Goal: Information Seeking & Learning: Learn about a topic

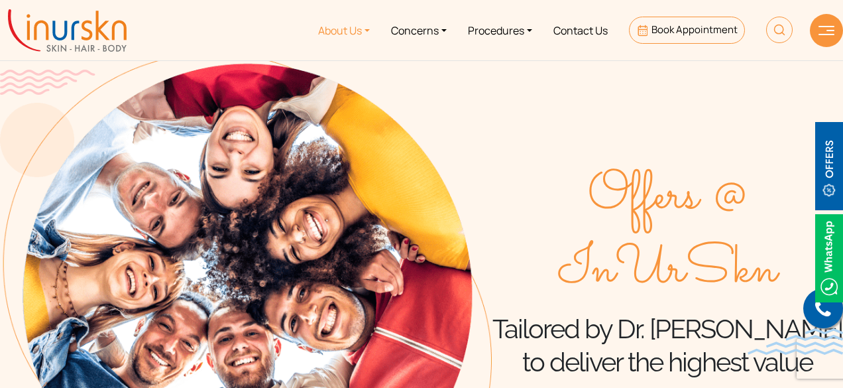
click at [355, 31] on link "About Us" at bounding box center [343, 30] width 73 height 50
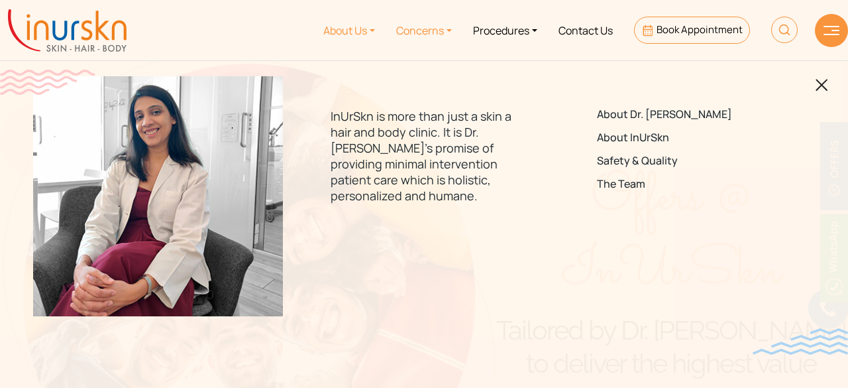
click at [443, 35] on link "Concerns" at bounding box center [424, 30] width 77 height 50
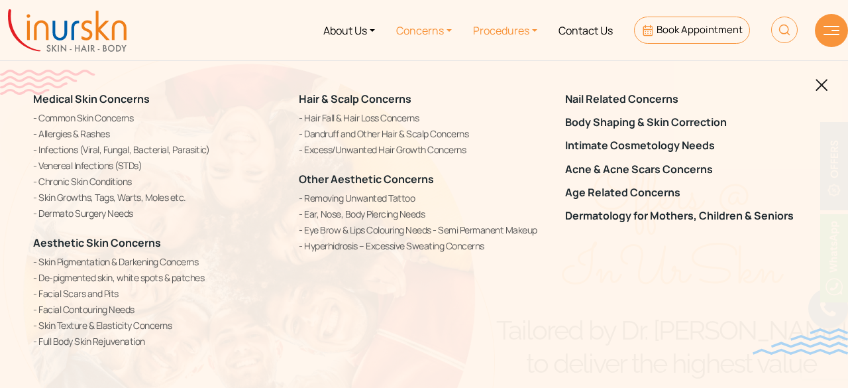
click at [527, 32] on link "Procedures" at bounding box center [505, 30] width 85 height 50
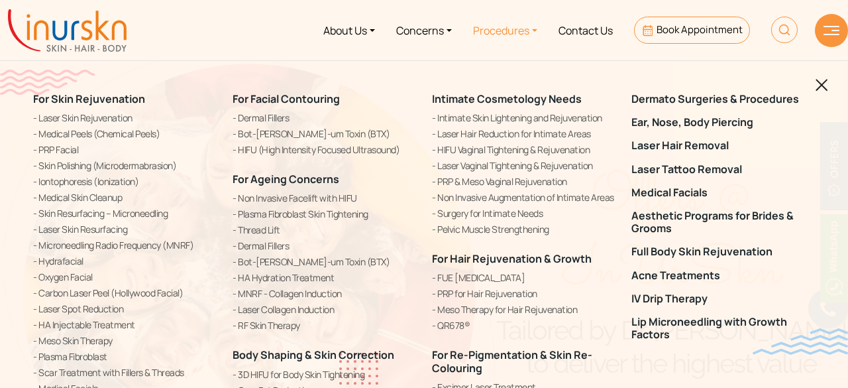
click at [842, 30] on div at bounding box center [831, 30] width 33 height 33
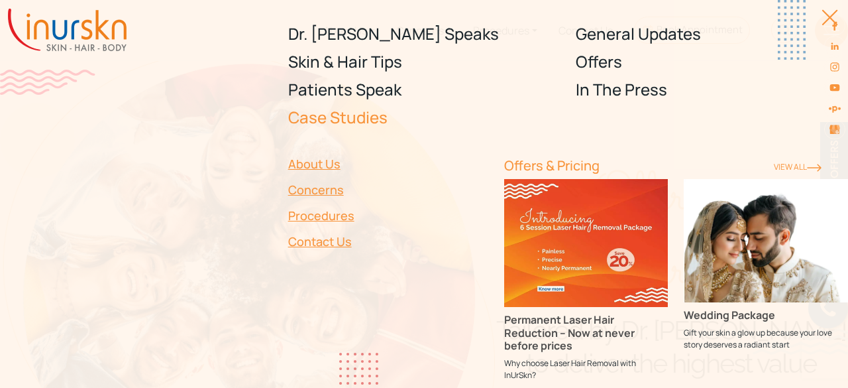
click at [326, 113] on link "Case Studies" at bounding box center [424, 117] width 272 height 28
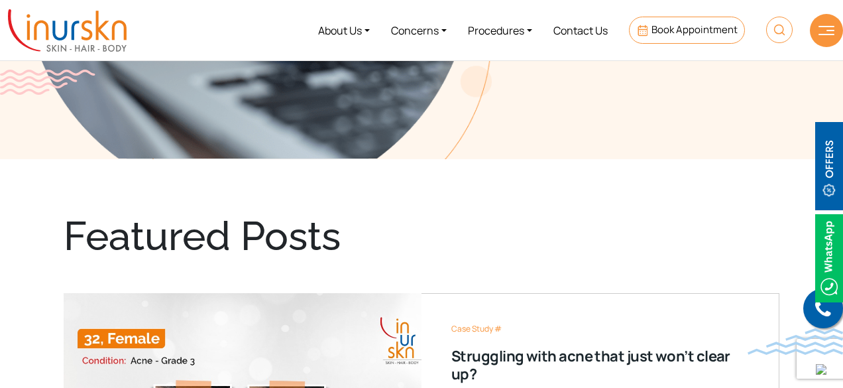
scroll to position [314, 0]
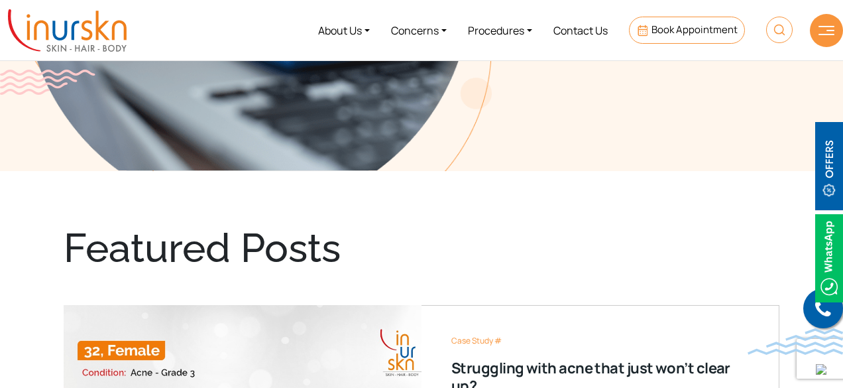
click at [824, 37] on div at bounding box center [826, 30] width 33 height 33
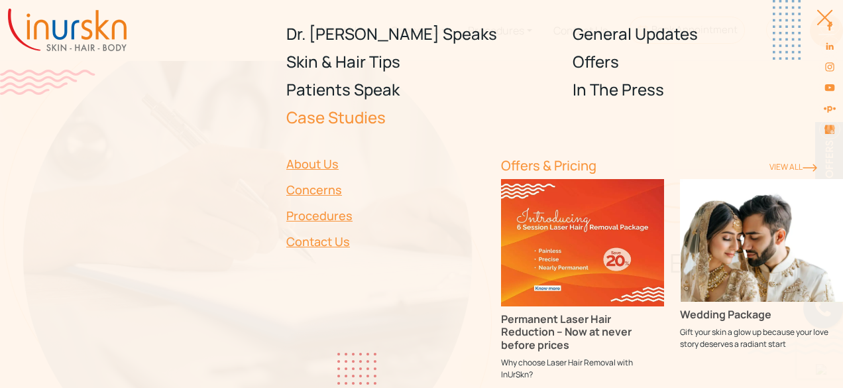
scroll to position [38, 0]
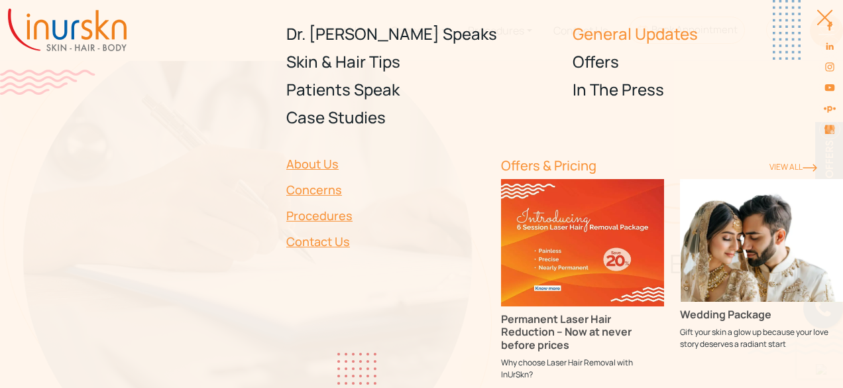
click at [648, 31] on link "General Updates" at bounding box center [708, 34] width 270 height 28
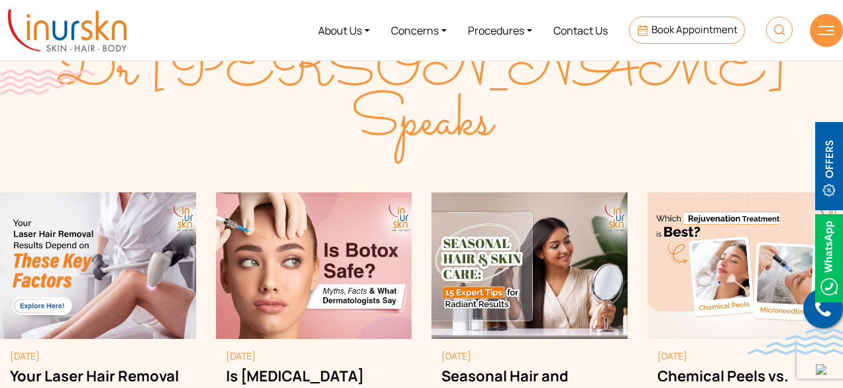
scroll to position [1588, 0]
click at [773, 28] on img at bounding box center [779, 30] width 27 height 27
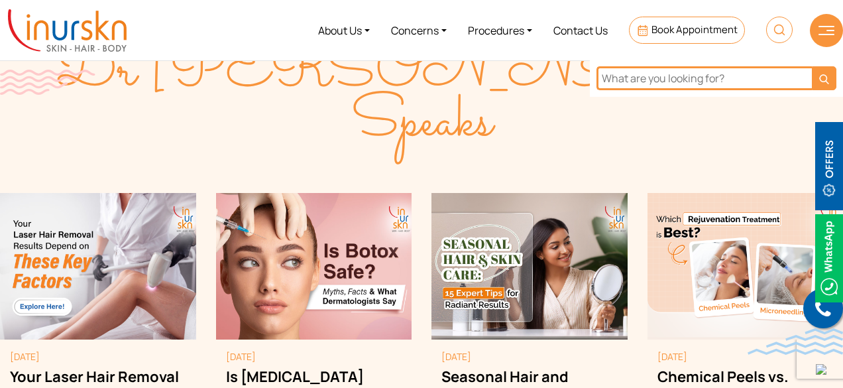
click at [729, 68] on input "text" at bounding box center [703, 78] width 215 height 24
type input "blogs"
click at [812, 66] on button "submit" at bounding box center [824, 78] width 25 height 24
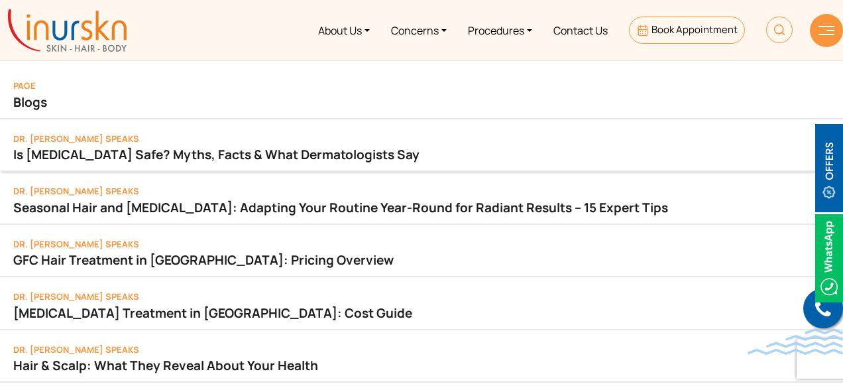
click at [160, 162] on link "Is [MEDICAL_DATA] Safe? Myths, Facts & What Dermatologists Say" at bounding box center [421, 154] width 816 height 19
click at [29, 100] on span "Blogs" at bounding box center [30, 101] width 34 height 17
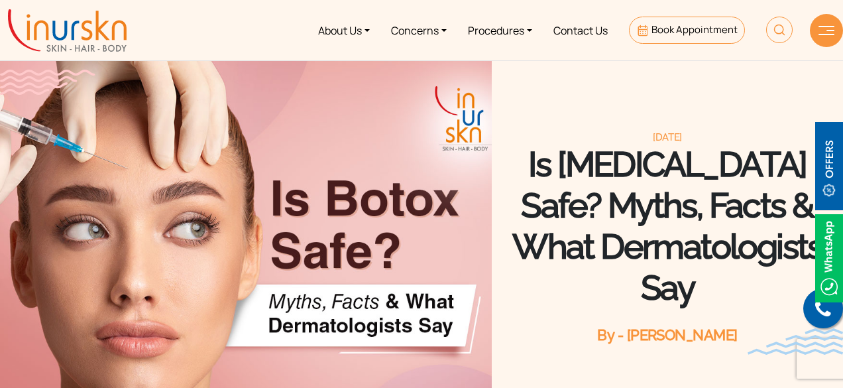
click at [779, 35] on img at bounding box center [779, 30] width 27 height 27
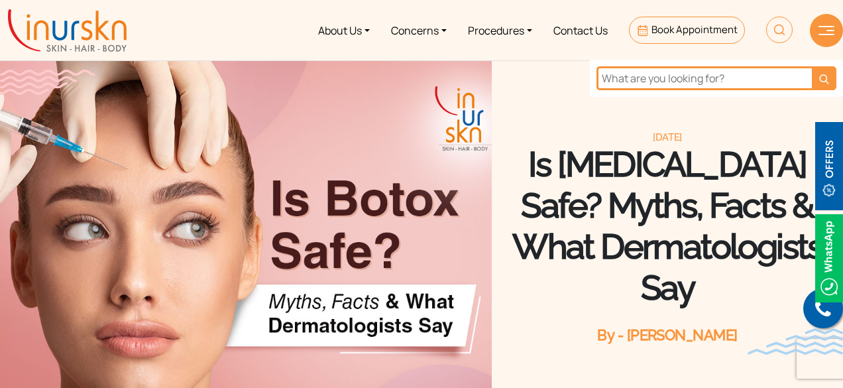
click at [704, 79] on input "text" at bounding box center [703, 78] width 215 height 24
type input "b"
click at [527, 95] on div "July 30, 2025 Is Botox Safe? Myths, Facts & What Dermatologists Say By - Dr. Se…" at bounding box center [667, 237] width 351 height 369
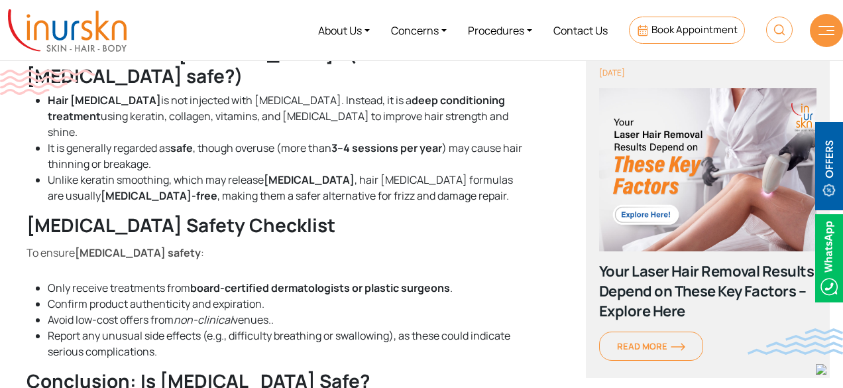
scroll to position [1239, 0]
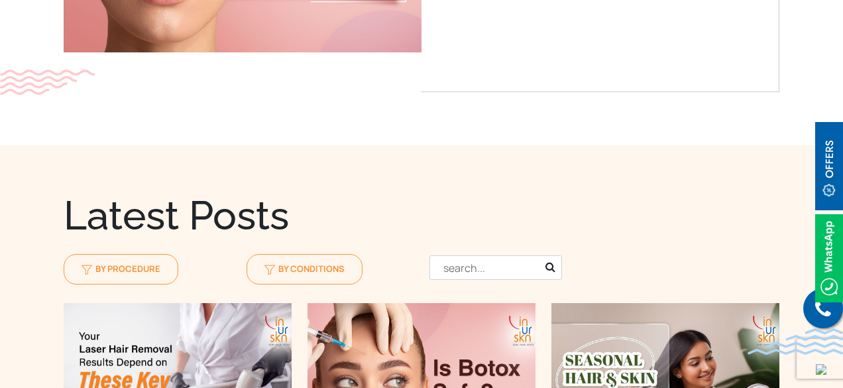
scroll to position [1177, 0]
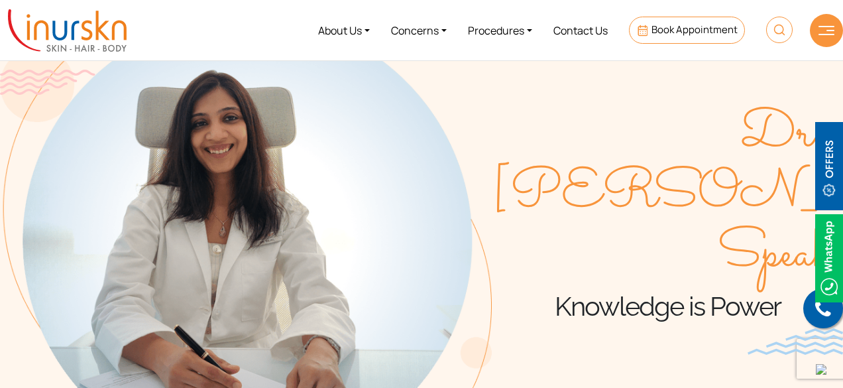
scroll to position [0, 0]
